Goal: Find specific page/section: Find specific page/section

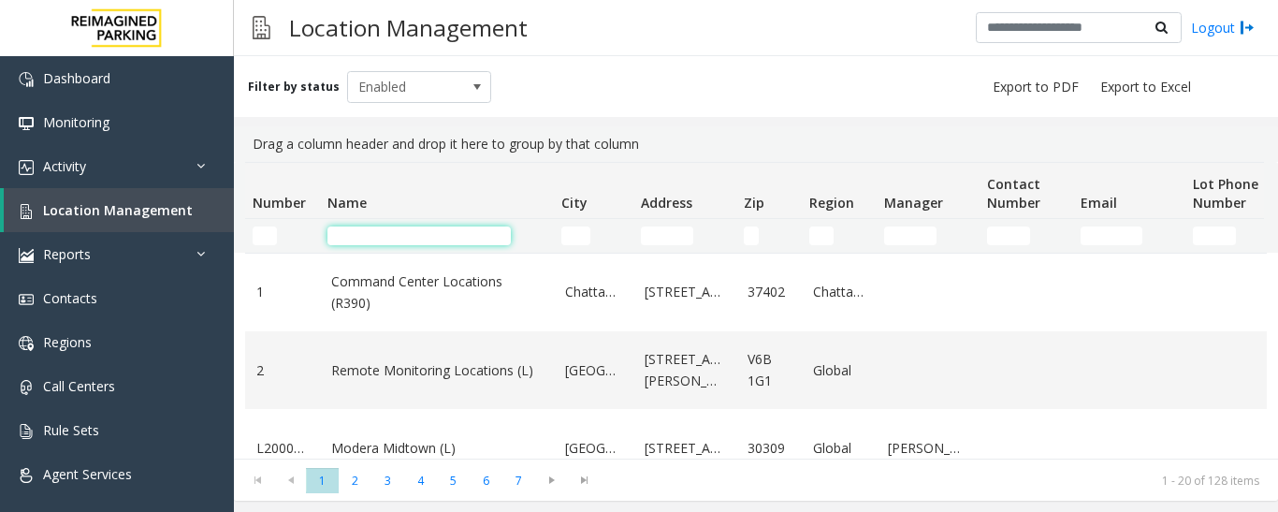
click at [394, 239] on input "Name Filter" at bounding box center [418, 235] width 183 height 19
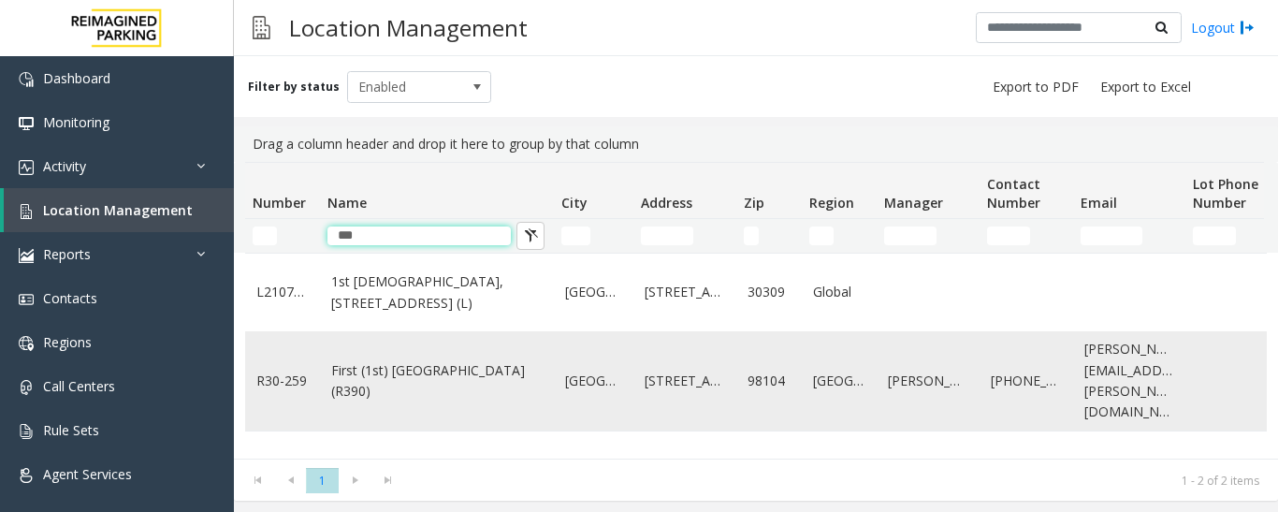
type input "***"
click at [443, 396] on link "First (1st) [GEOGRAPHIC_DATA] (R390)" at bounding box center [436, 381] width 211 height 42
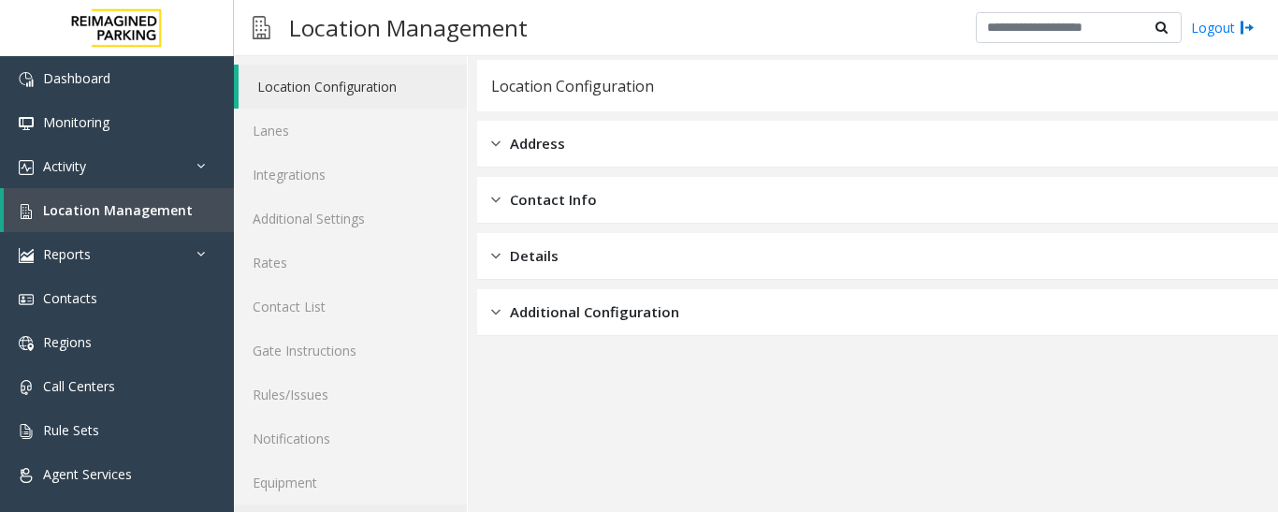
scroll to position [105, 0]
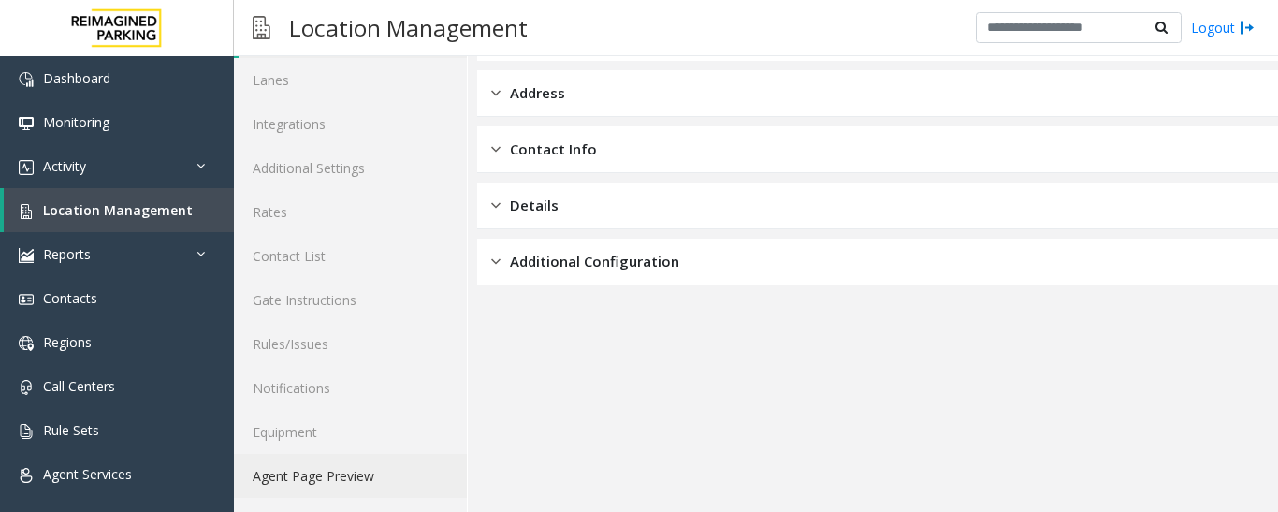
click at [385, 486] on link "Agent Page Preview" at bounding box center [350, 476] width 233 height 44
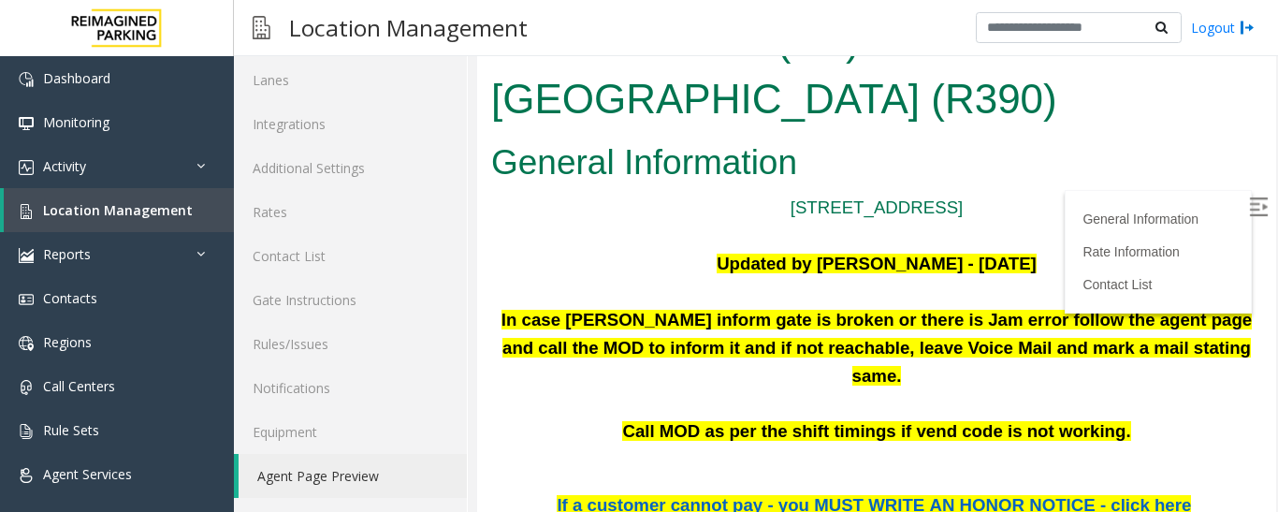
click at [1249, 213] on img at bounding box center [1258, 206] width 19 height 19
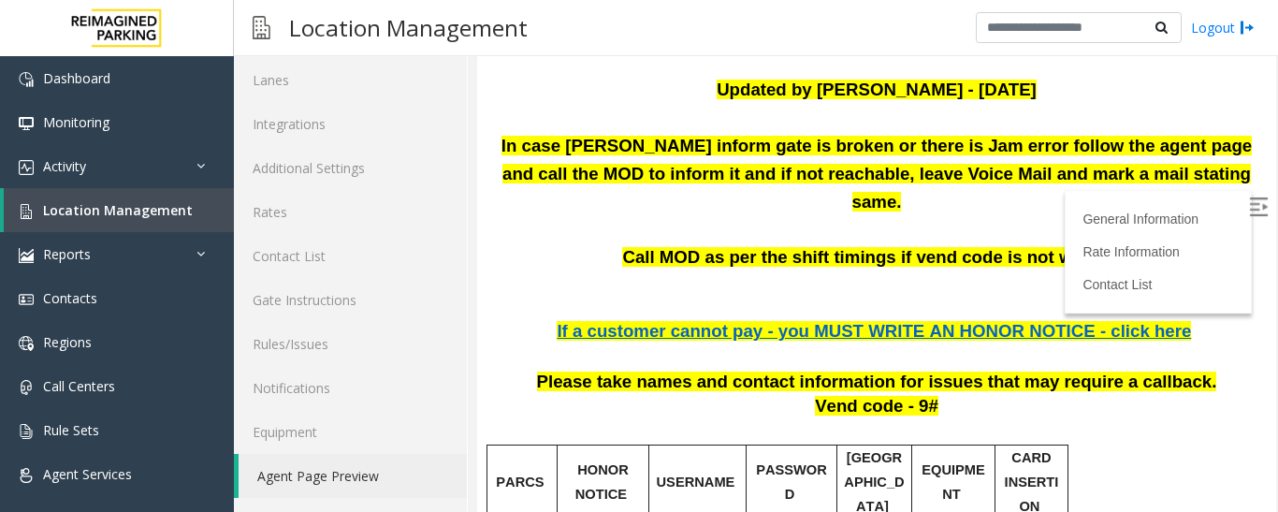
scroll to position [187, 0]
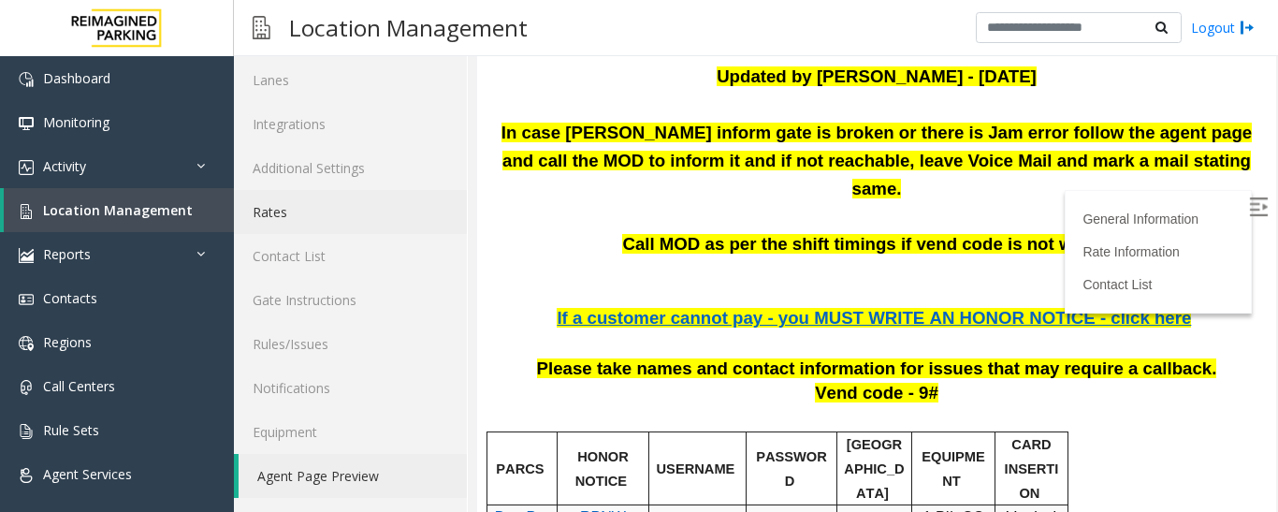
click at [272, 220] on link "Rates" at bounding box center [350, 212] width 233 height 44
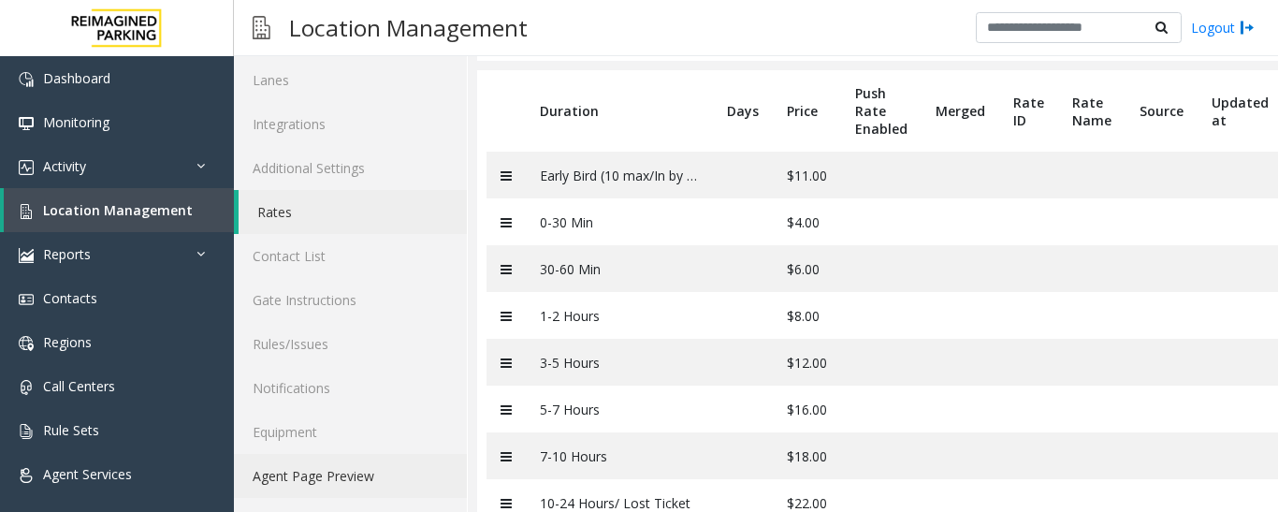
click at [384, 478] on link "Agent Page Preview" at bounding box center [350, 476] width 233 height 44
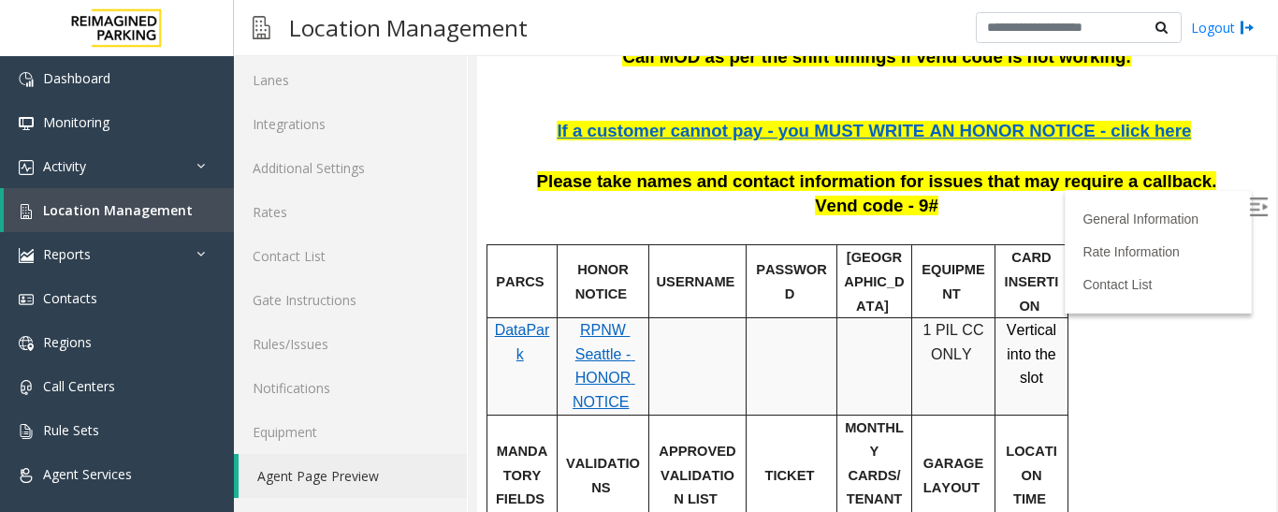
scroll to position [374, 0]
click at [1214, 204] on div "General Information Rate Information Contact List" at bounding box center [1158, 251] width 187 height 123
click at [1217, 210] on div "General Information Rate Information Contact List" at bounding box center [1158, 251] width 187 height 123
click at [1246, 207] on label at bounding box center [1260, 210] width 28 height 28
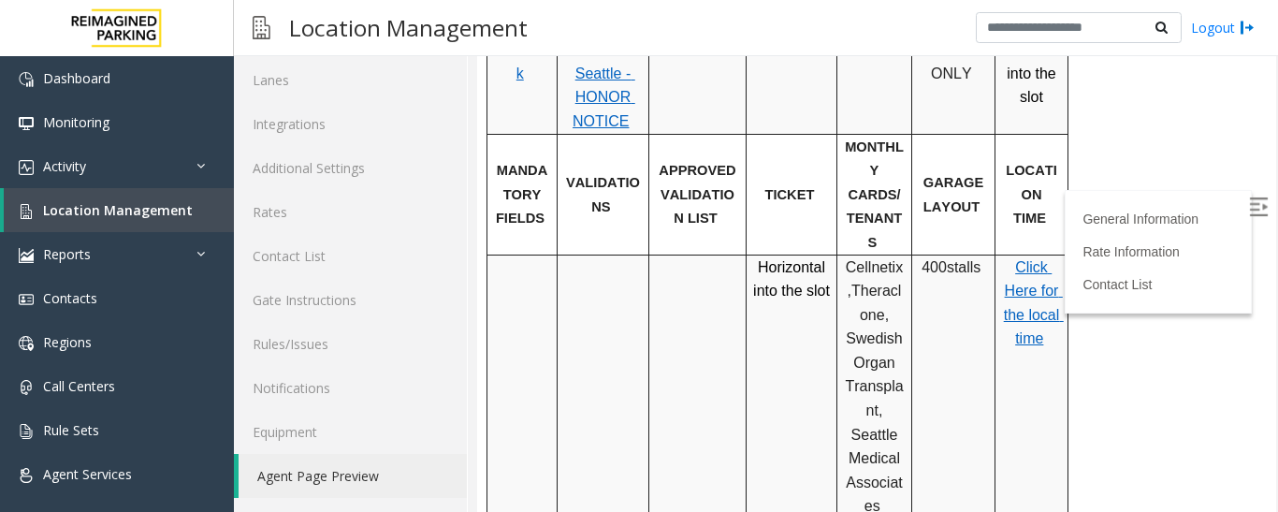
scroll to position [1029, 0]
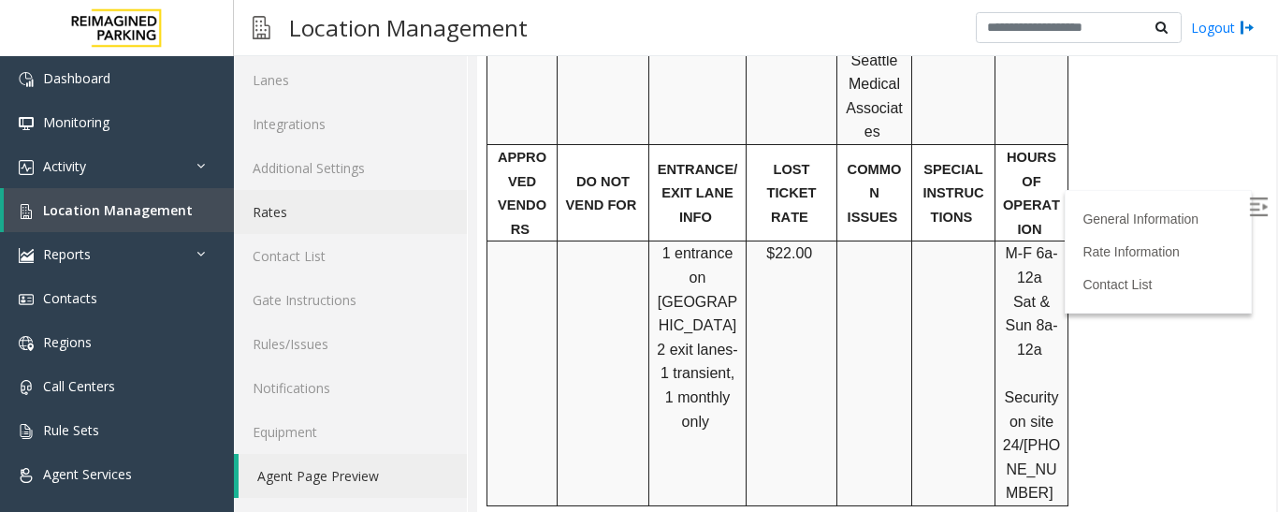
click at [267, 213] on link "Rates" at bounding box center [350, 212] width 233 height 44
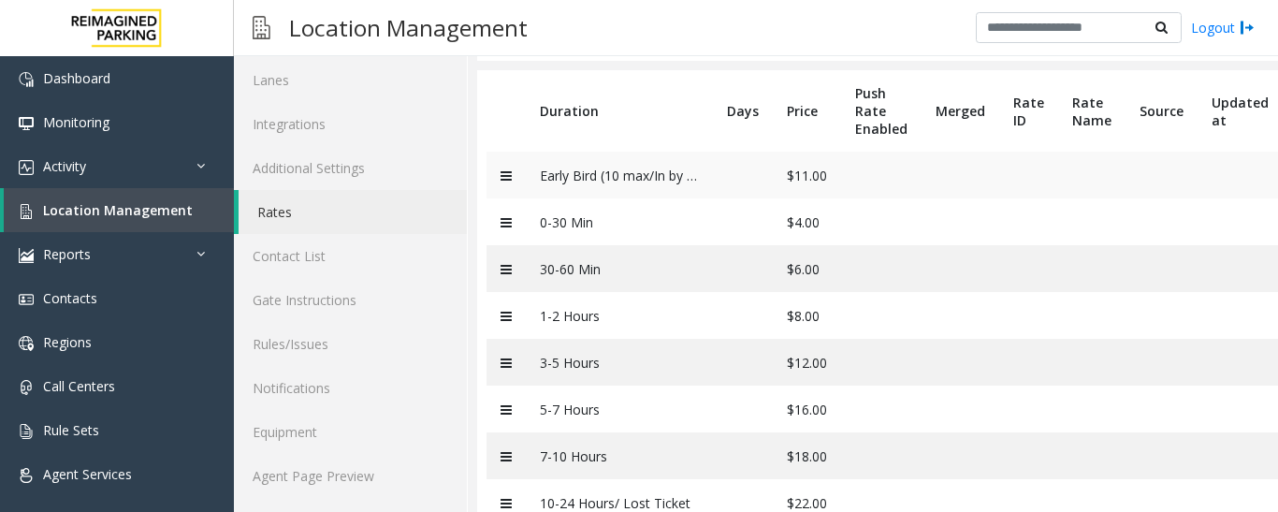
click at [643, 171] on td "Early Bird (10 max/In by 8:30a)" at bounding box center [619, 175] width 187 height 47
click at [504, 171] on icon at bounding box center [505, 175] width 11 height 13
click at [177, 213] on span "Location Management" at bounding box center [118, 210] width 150 height 18
